Goal: Information Seeking & Learning: Learn about a topic

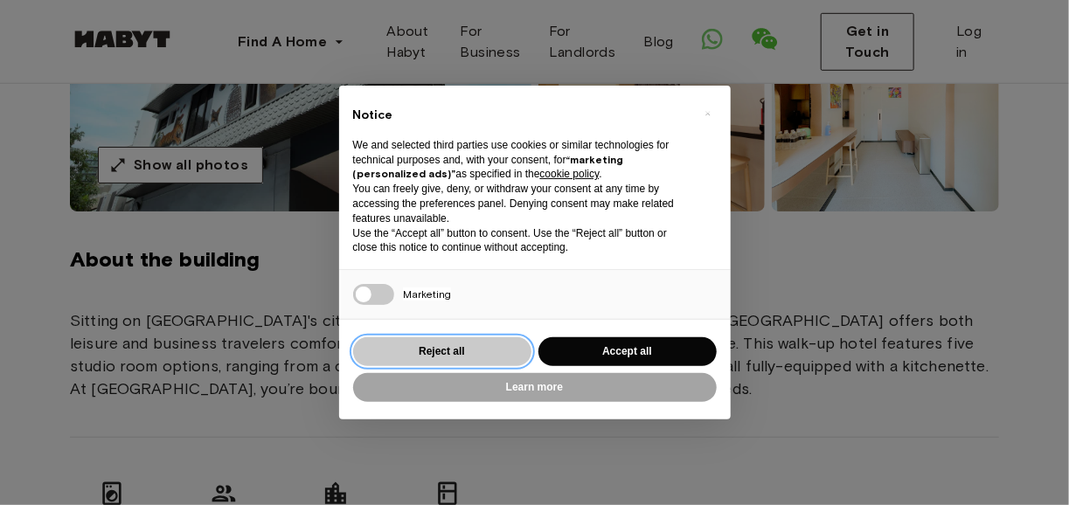
click at [468, 357] on button "Reject all" at bounding box center [442, 351] width 178 height 29
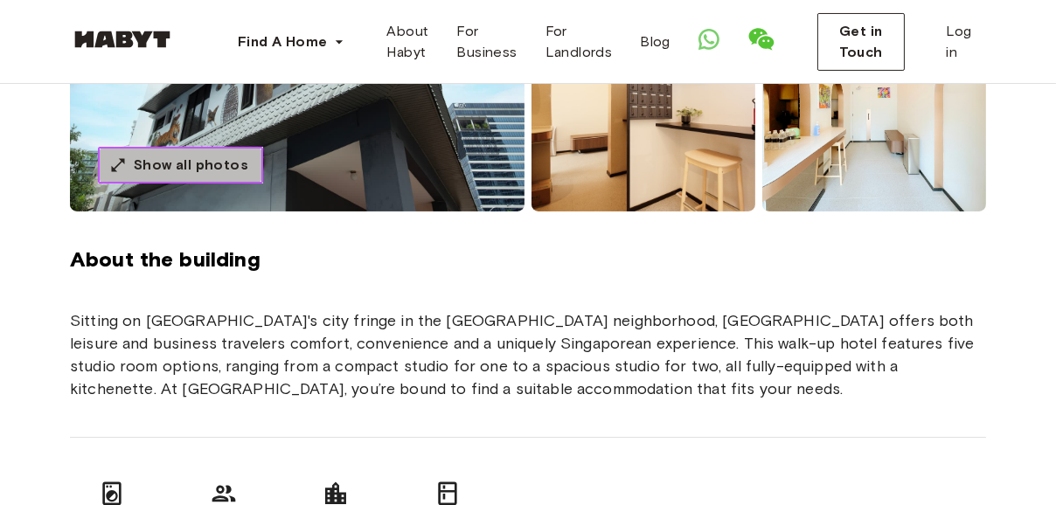
click at [195, 159] on span "Show all photos" at bounding box center [191, 165] width 115 height 21
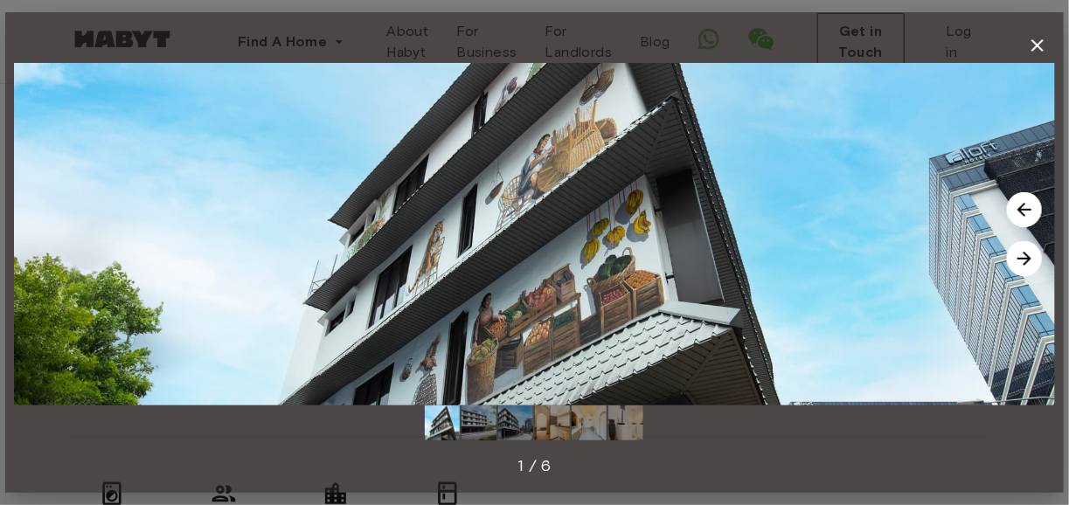
click at [1024, 207] on img at bounding box center [1024, 209] width 35 height 35
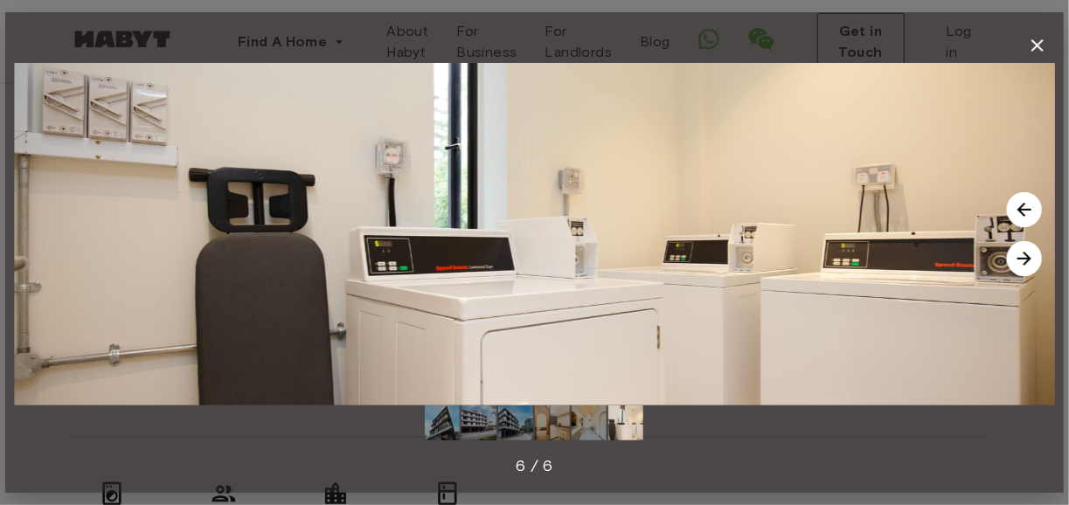
click at [1024, 207] on img at bounding box center [1024, 209] width 35 height 35
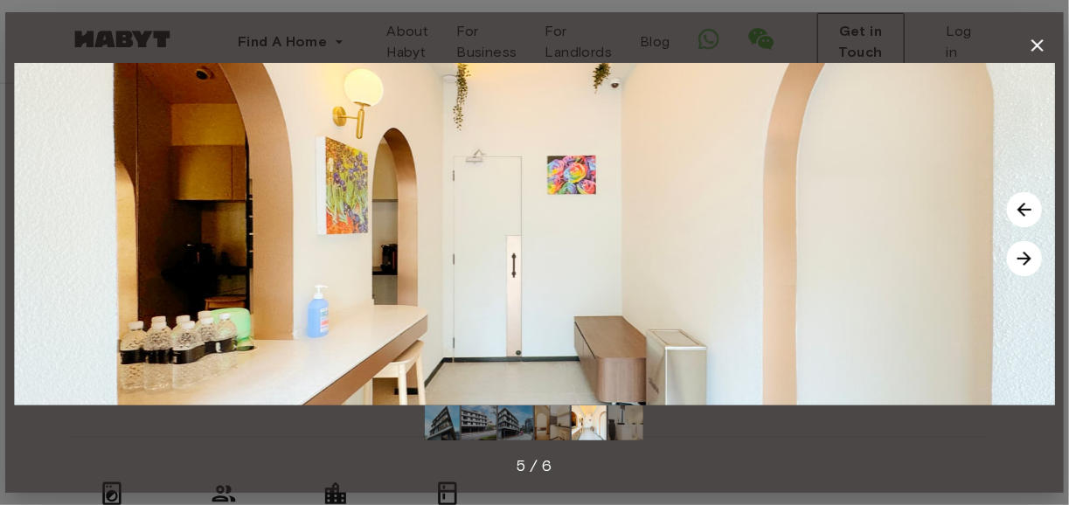
click at [1024, 207] on img at bounding box center [1024, 209] width 35 height 35
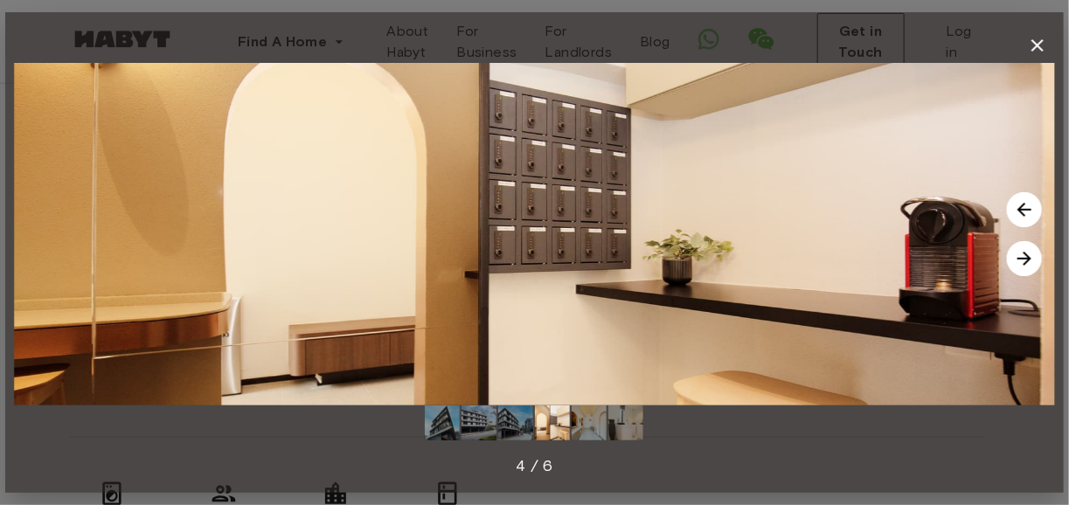
click at [1024, 207] on img at bounding box center [1024, 209] width 35 height 35
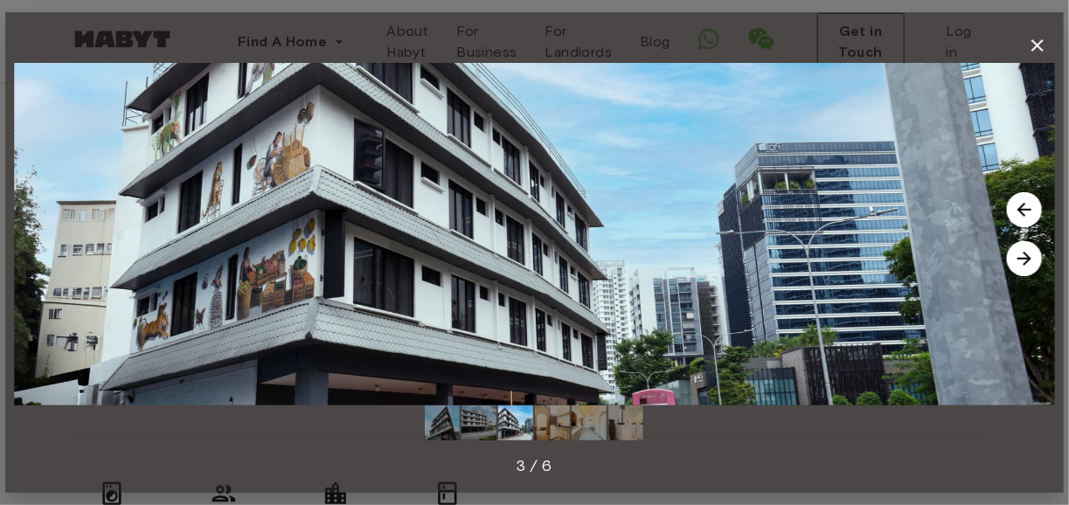
click at [1024, 207] on img at bounding box center [1024, 209] width 35 height 35
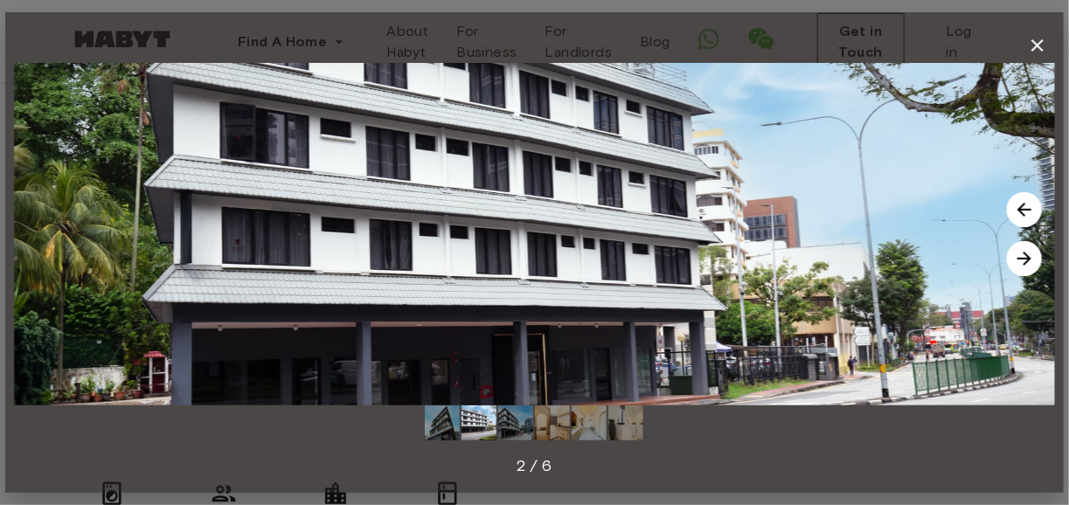
click at [1024, 207] on img at bounding box center [1024, 209] width 35 height 35
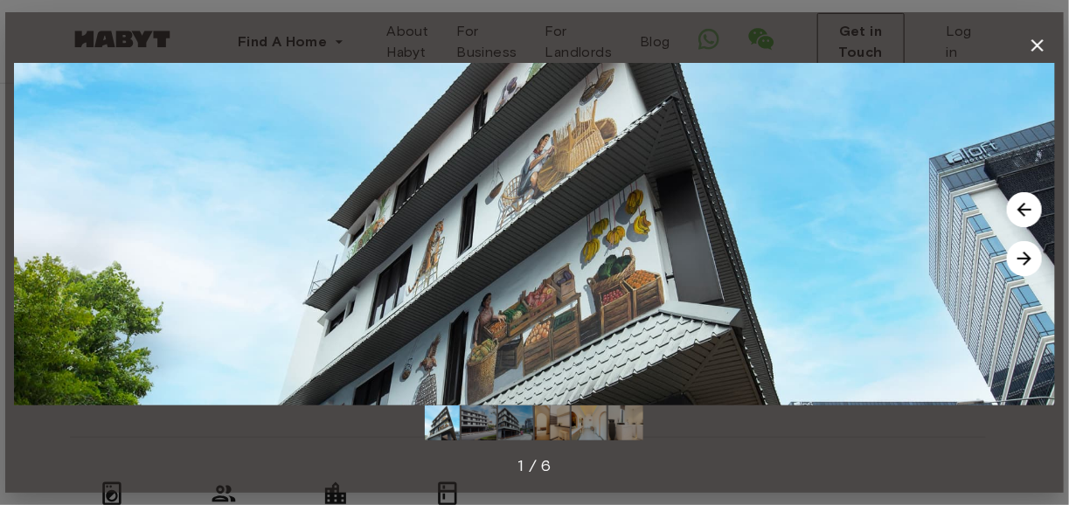
click at [1037, 39] on icon "button" at bounding box center [1037, 45] width 21 height 21
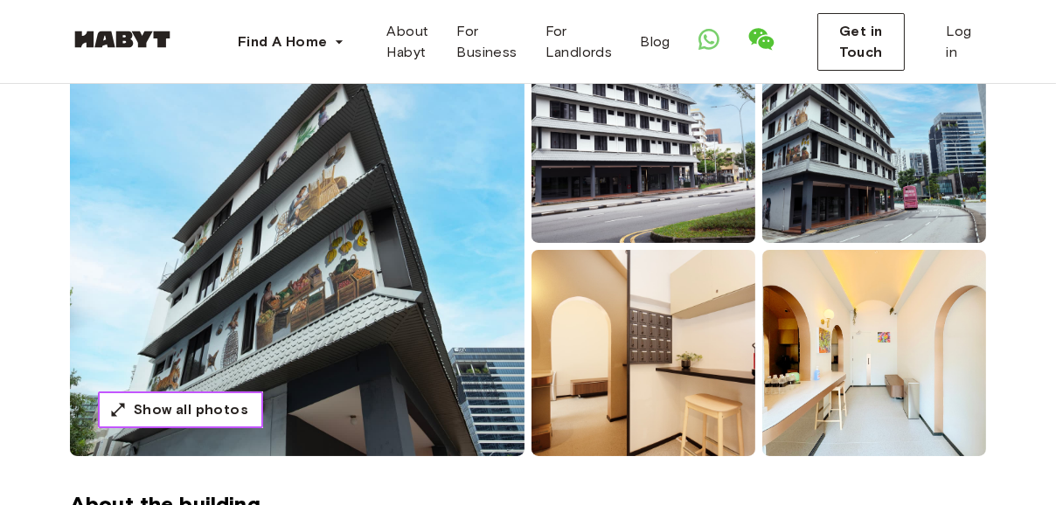
scroll to position [87, 0]
